Goal: Find specific page/section: Find specific page/section

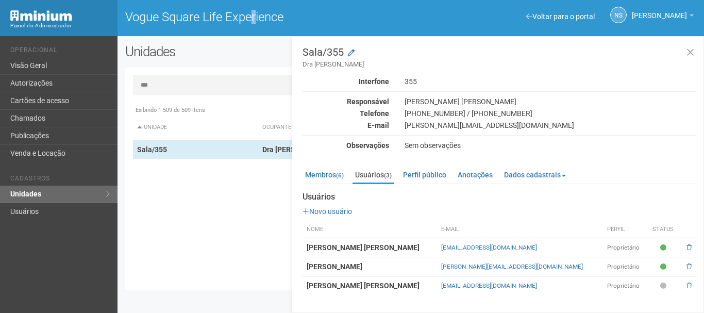
drag, startPoint x: 204, startPoint y: -62, endPoint x: 221, endPoint y: -62, distance: 17.0
click at [221, 0] on html "Aguarde... Painel do Administrador Vogue Square Life Experience NS [PERSON_NAME…" at bounding box center [352, 156] width 704 height 313
drag, startPoint x: 688, startPoint y: 50, endPoint x: 283, endPoint y: 81, distance: 406.2
click at [688, 49] on icon at bounding box center [690, 52] width 8 height 10
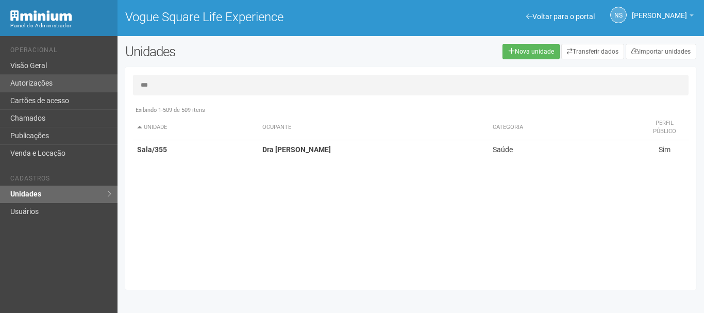
drag, startPoint x: 255, startPoint y: 88, endPoint x: 0, endPoint y: 88, distance: 254.6
click at [0, 88] on div "Voltar para o portal Operacional Visão Geral Autorizações Cartões de acesso Cha…" at bounding box center [352, 174] width 704 height 277
type input "***"
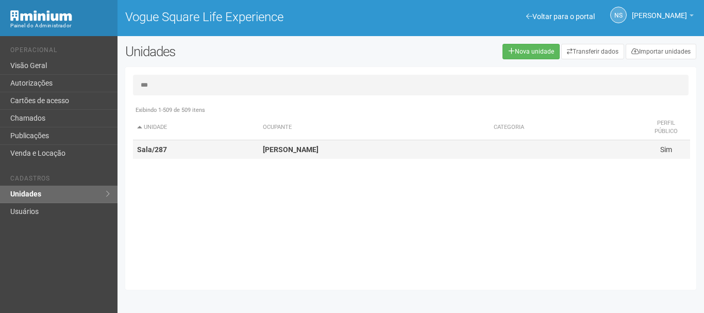
click at [402, 151] on td "[PERSON_NAME]" at bounding box center [374, 149] width 231 height 19
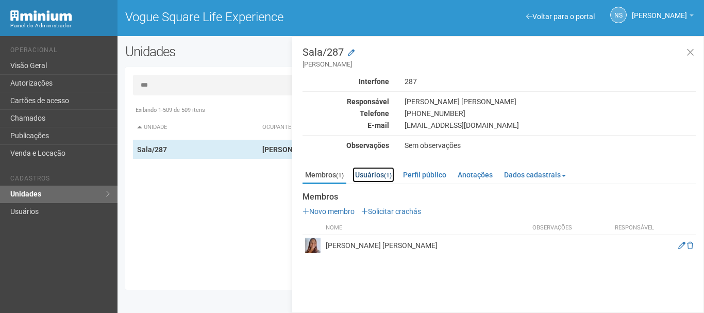
click at [382, 172] on link "Usuários (1)" at bounding box center [373, 174] width 42 height 15
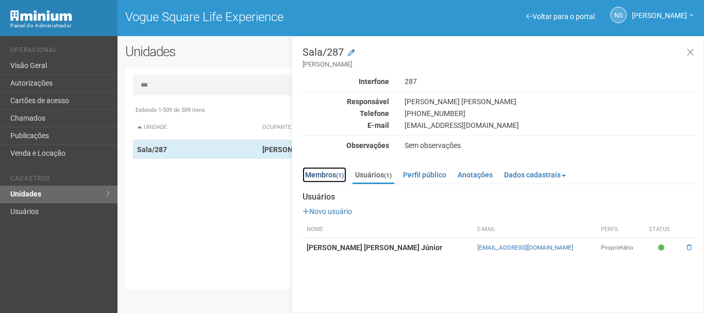
click at [333, 175] on link "Membros (1)" at bounding box center [324, 174] width 44 height 15
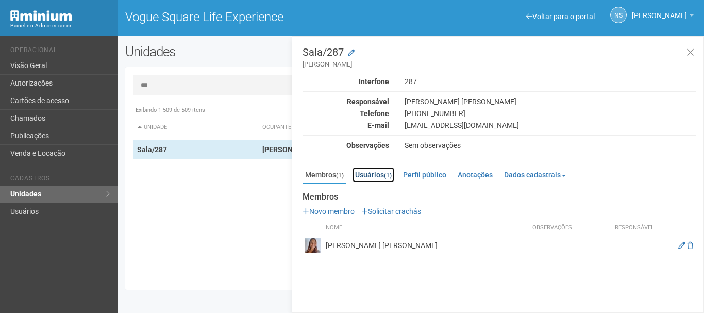
click at [382, 174] on link "Usuários (1)" at bounding box center [373, 174] width 42 height 15
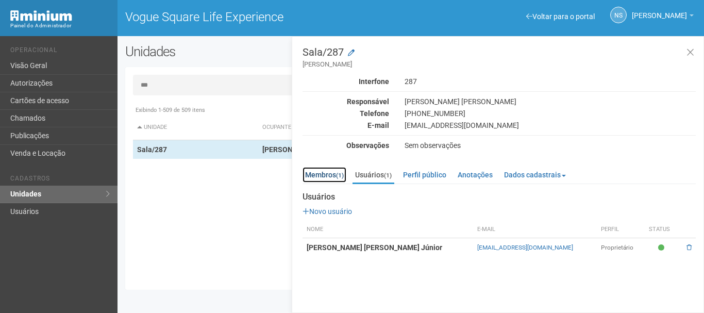
click at [338, 168] on link "Membros (1)" at bounding box center [324, 174] width 44 height 15
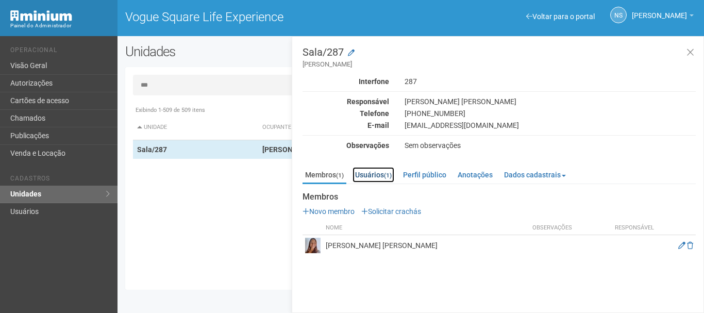
click at [390, 168] on link "Usuários (1)" at bounding box center [373, 174] width 42 height 15
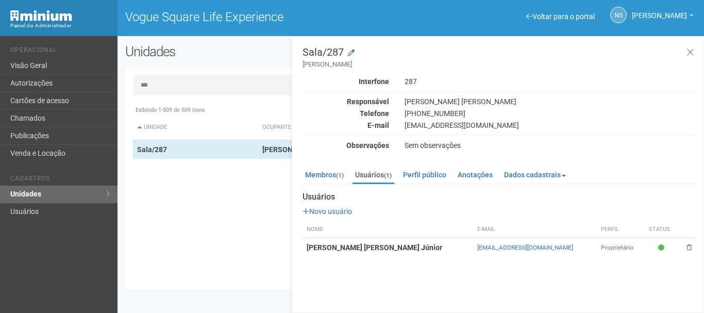
click at [329, 165] on div "Membros (1) Usuários (1) Perfil público Anotações Dados cadastrais Proprietário…" at bounding box center [498, 209] width 393 height 95
click at [325, 171] on link "Membros (1)" at bounding box center [324, 174] width 44 height 15
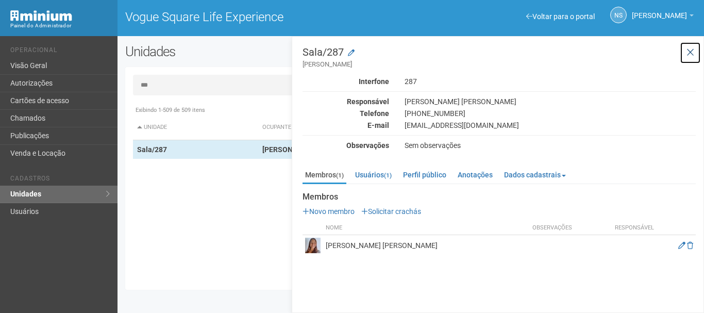
click at [689, 55] on icon at bounding box center [690, 52] width 8 height 10
